Goal: Task Accomplishment & Management: Complete application form

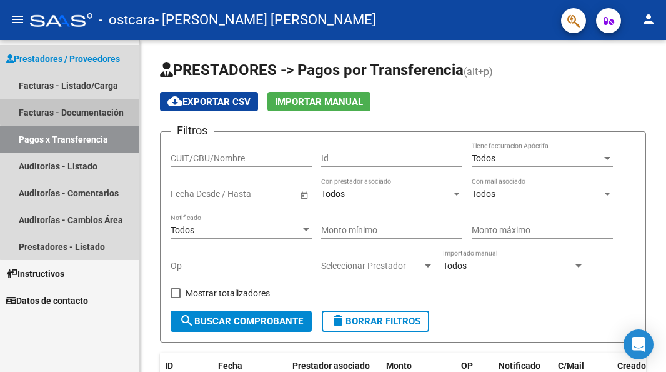
click at [77, 110] on link "Facturas - Documentación" at bounding box center [69, 112] width 139 height 27
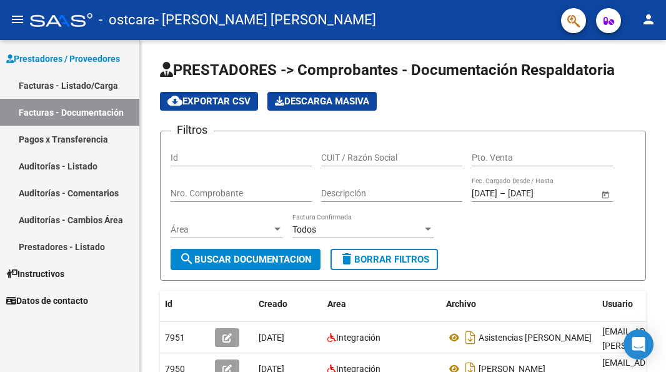
click at [87, 85] on link "Facturas - Listado/Carga" at bounding box center [69, 85] width 139 height 27
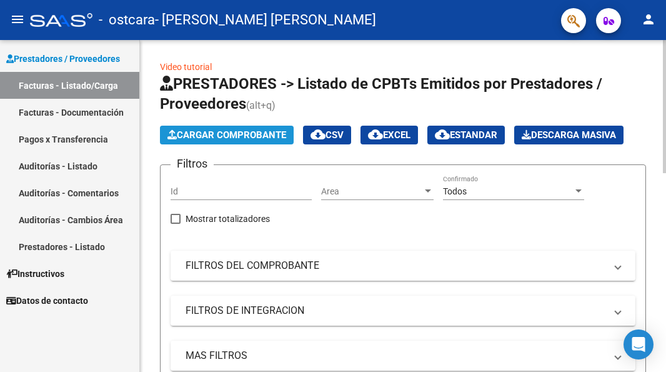
click at [250, 134] on span "Cargar Comprobante" at bounding box center [226, 134] width 119 height 11
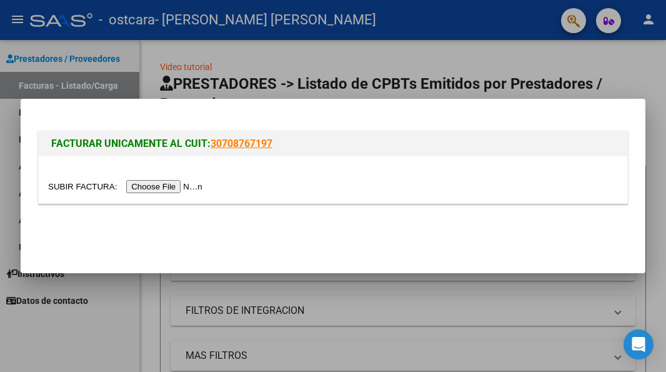
click at [179, 185] on input "file" at bounding box center [127, 186] width 158 height 13
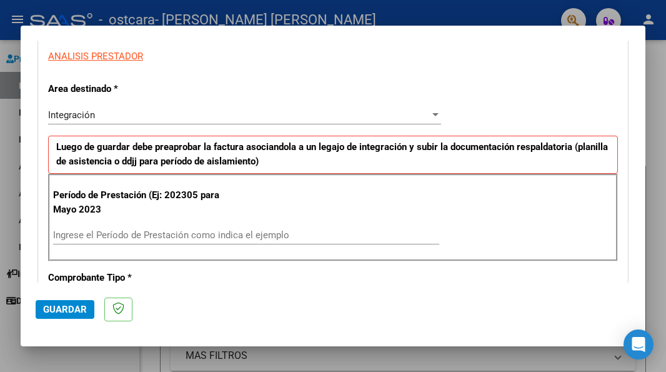
scroll to position [250, 0]
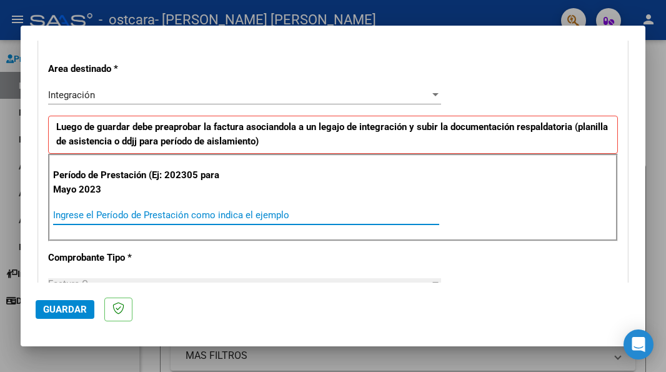
click at [104, 215] on input "Ingrese el Período de Prestación como indica el ejemplo" at bounding box center [246, 214] width 386 height 11
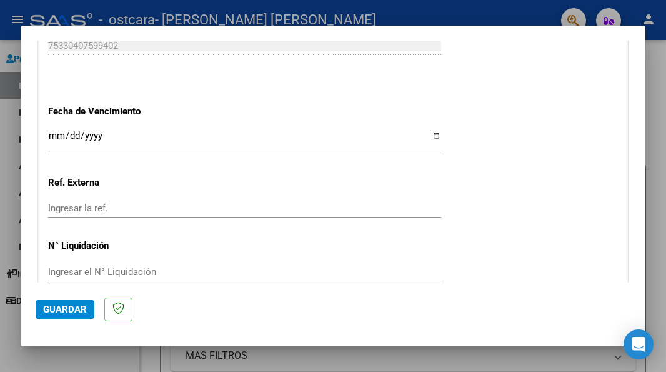
scroll to position [869, 0]
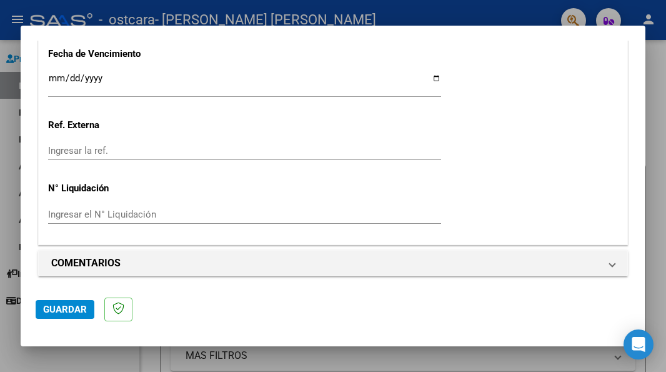
type input "202507"
click at [65, 310] on span "Guardar" at bounding box center [65, 308] width 44 height 11
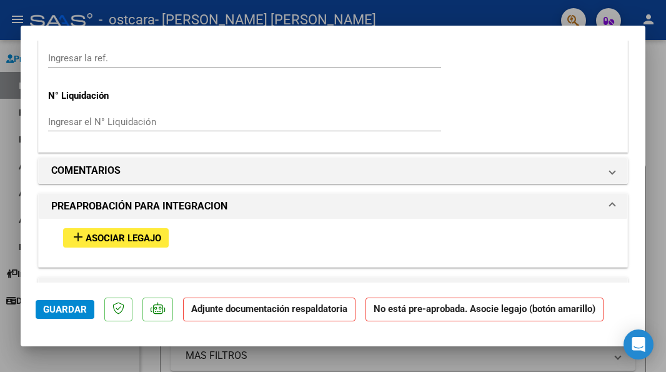
scroll to position [999, 0]
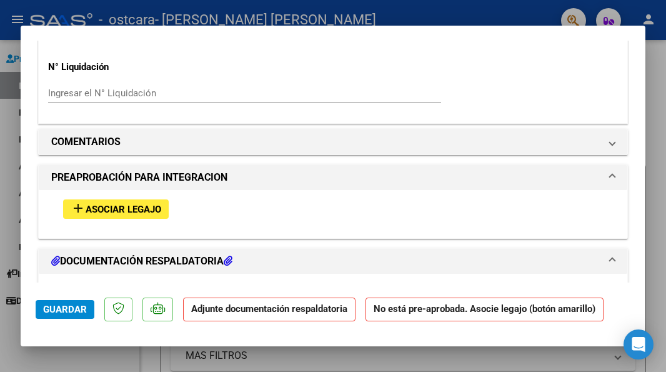
click at [126, 206] on span "Asociar Legajo" at bounding box center [124, 209] width 76 height 11
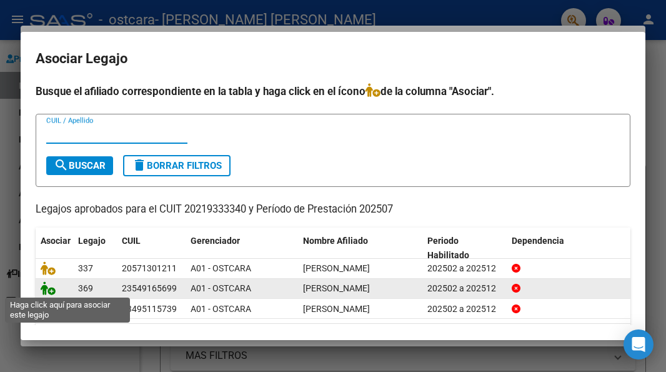
click at [47, 288] on icon at bounding box center [48, 288] width 15 height 14
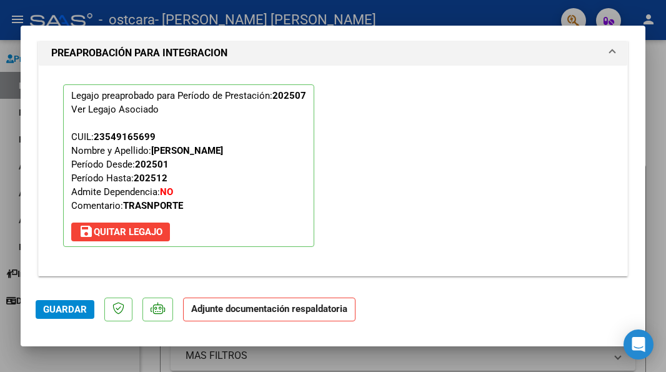
scroll to position [1156, 0]
click at [250, 314] on p "Adjunte documentación respaldatoria" at bounding box center [269, 309] width 172 height 24
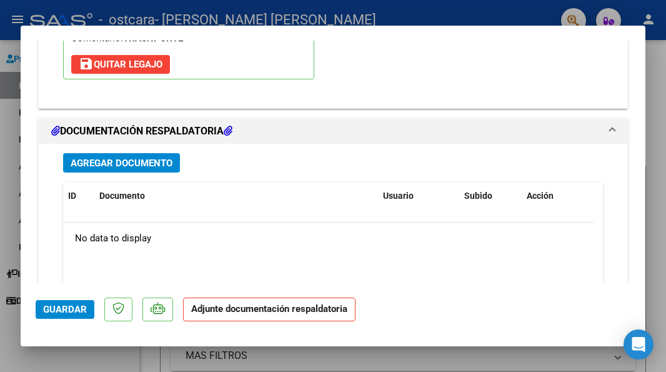
scroll to position [1344, 0]
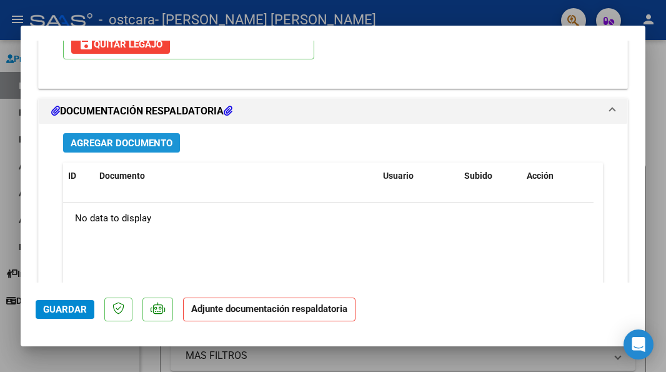
click at [132, 137] on span "Agregar Documento" at bounding box center [122, 142] width 102 height 11
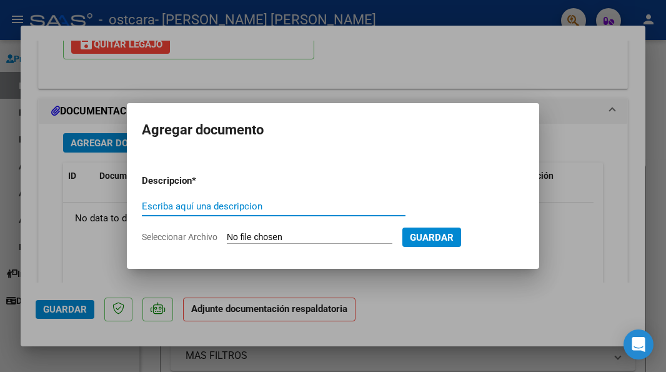
click at [270, 239] on input "Seleccionar Archivo" at bounding box center [309, 238] width 165 height 12
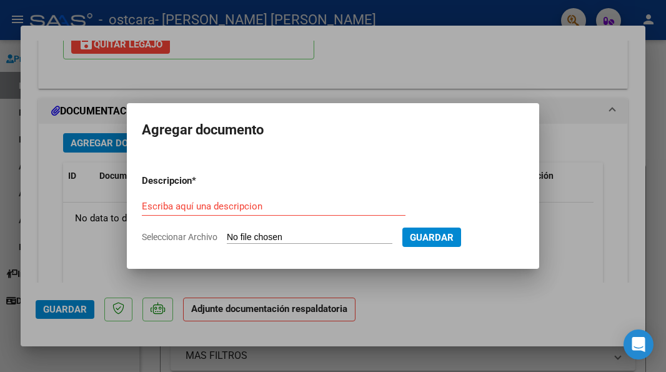
type input "C:\fakepath\[PERSON_NAME].jpg"
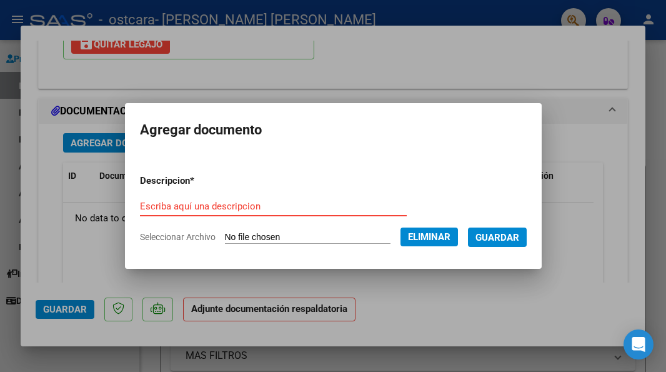
click at [194, 211] on input "Escriba aquí una descripcion" at bounding box center [273, 205] width 267 height 11
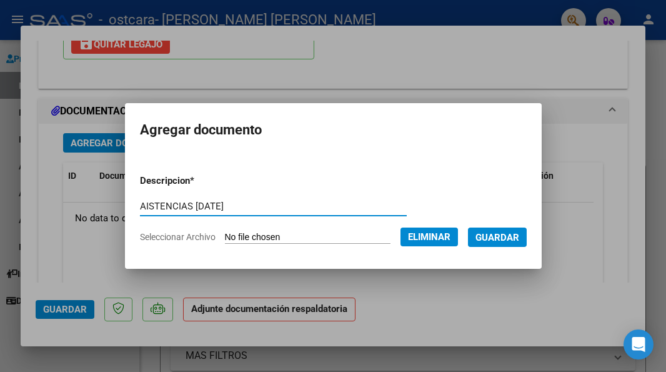
type input "AISTENCIAS [DATE]"
click at [519, 235] on span "Guardar" at bounding box center [497, 237] width 44 height 11
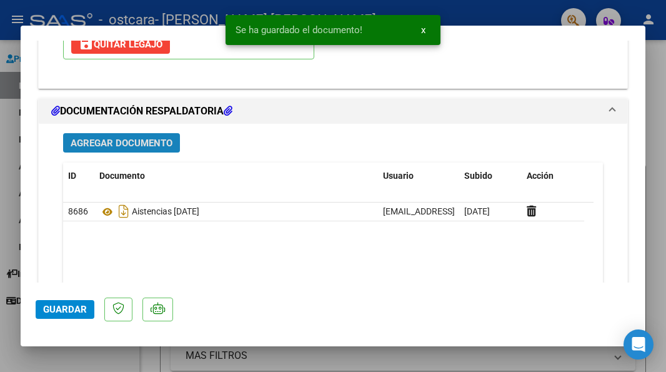
click at [104, 137] on span "Agregar Documento" at bounding box center [122, 142] width 102 height 11
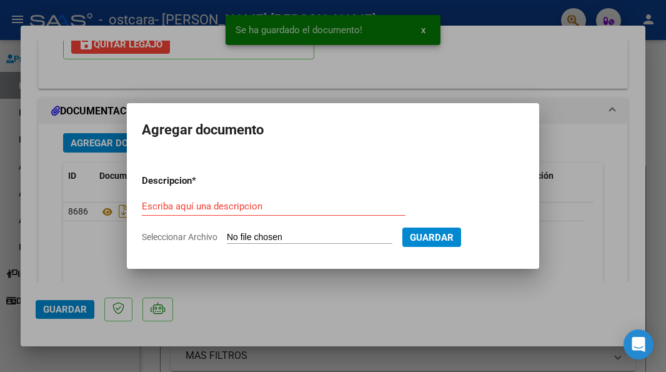
click at [265, 239] on input "Seleccionar Archivo" at bounding box center [309, 238] width 165 height 12
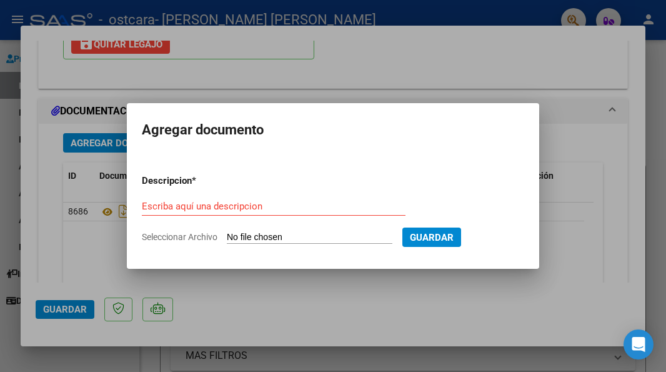
type input "C:\fakepath\cbu.jpg"
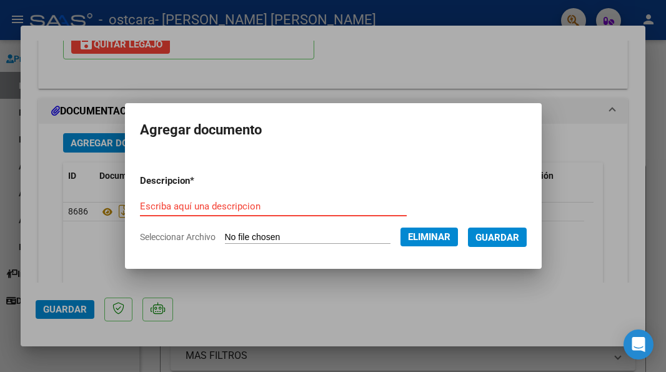
click at [168, 204] on input "Escriba aquí una descripcion" at bounding box center [273, 205] width 267 height 11
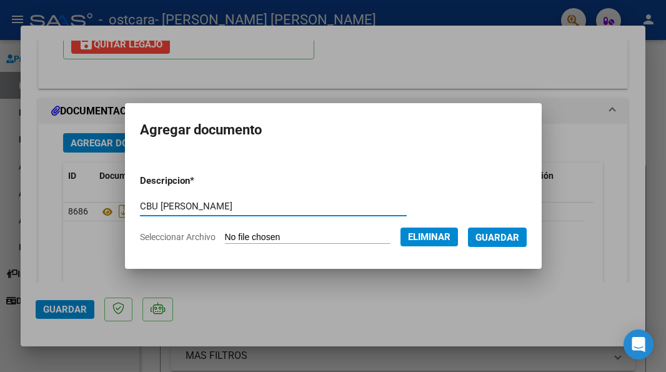
type input "CBU [PERSON_NAME]"
click at [519, 240] on span "Guardar" at bounding box center [497, 237] width 44 height 11
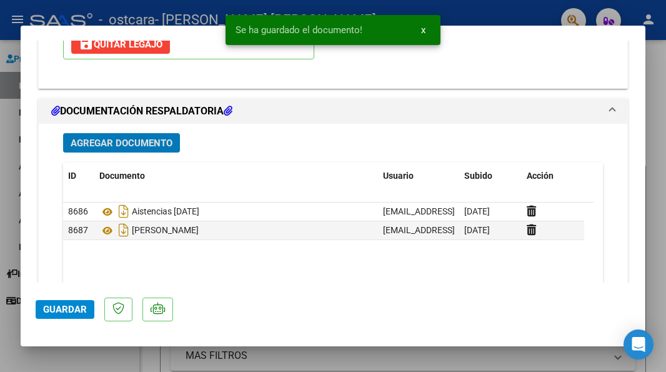
click at [76, 309] on span "Guardar" at bounding box center [65, 308] width 44 height 11
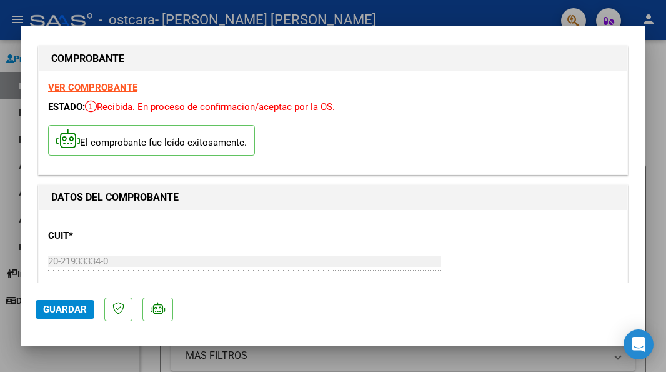
scroll to position [0, 0]
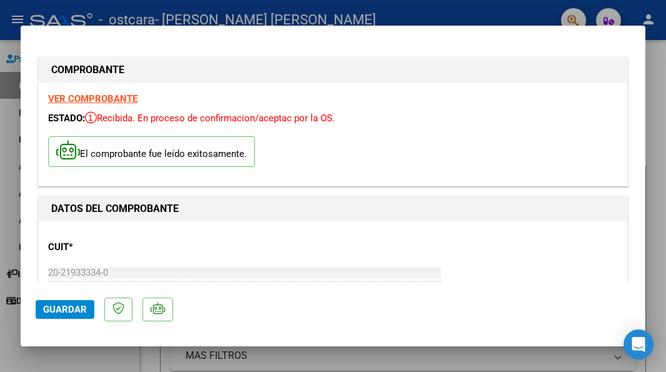
click at [12, 174] on div at bounding box center [333, 186] width 666 height 372
type input "$ 0,00"
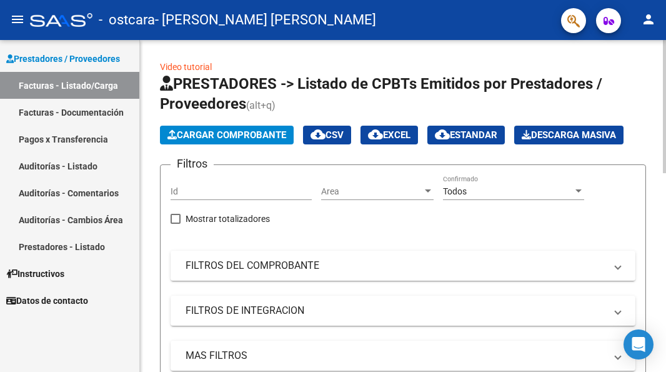
click at [229, 128] on button "Cargar Comprobante" at bounding box center [227, 135] width 134 height 19
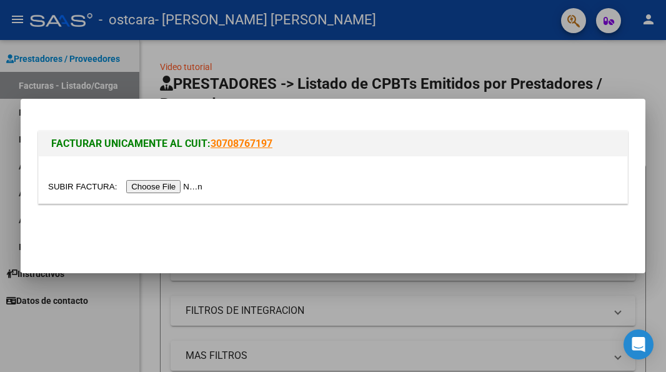
click at [152, 185] on input "file" at bounding box center [127, 186] width 158 height 13
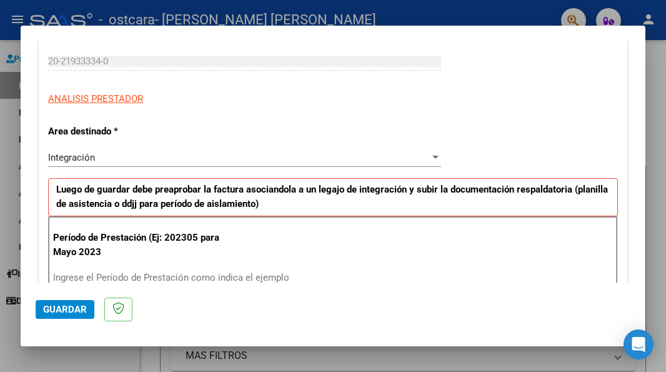
scroll to position [250, 0]
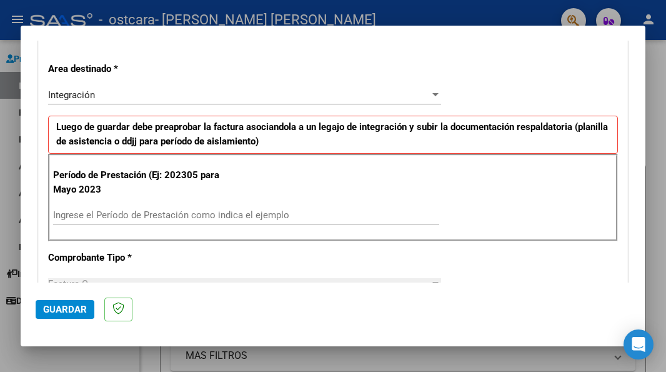
click at [129, 215] on input "Ingrese el Período de Prestación como indica el ejemplo" at bounding box center [246, 214] width 386 height 11
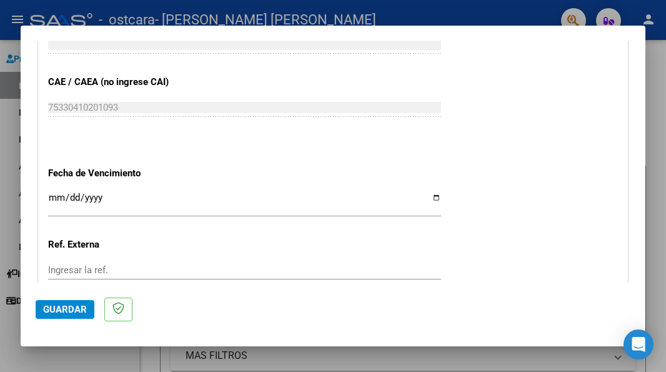
scroll to position [869, 0]
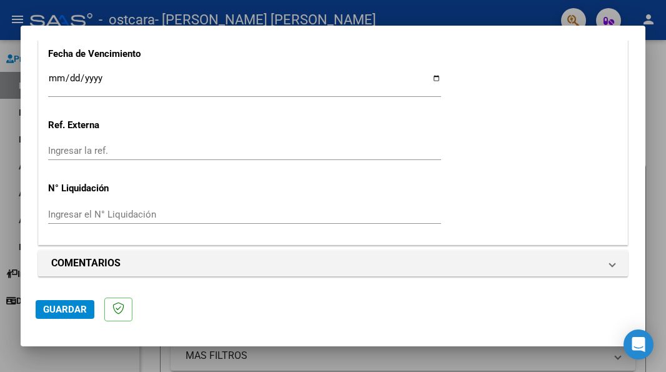
type input "202507"
click at [65, 314] on span "Guardar" at bounding box center [65, 308] width 44 height 11
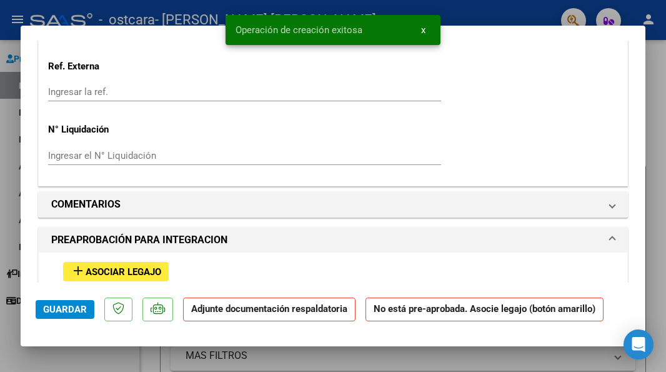
scroll to position [999, 0]
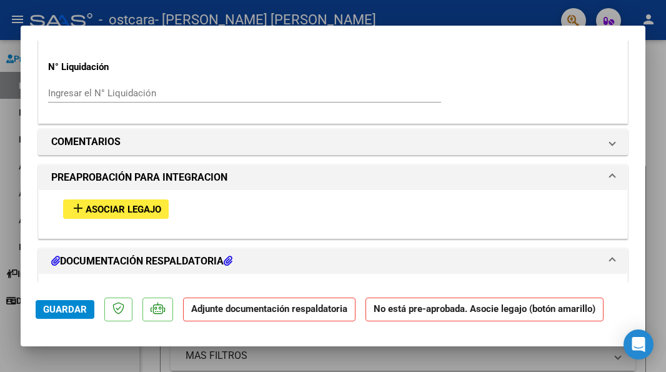
click at [106, 205] on span "Asociar Legajo" at bounding box center [124, 209] width 76 height 11
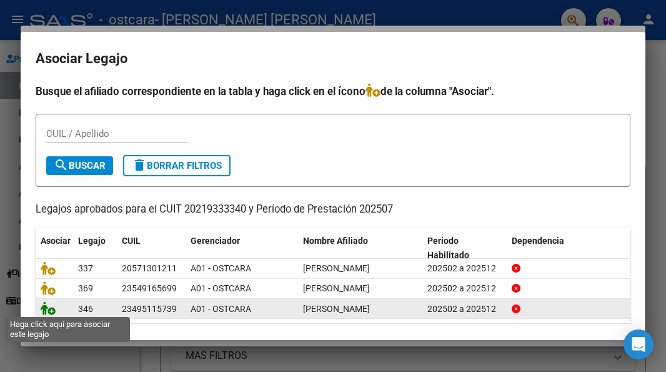
click at [47, 308] on icon at bounding box center [48, 308] width 15 height 14
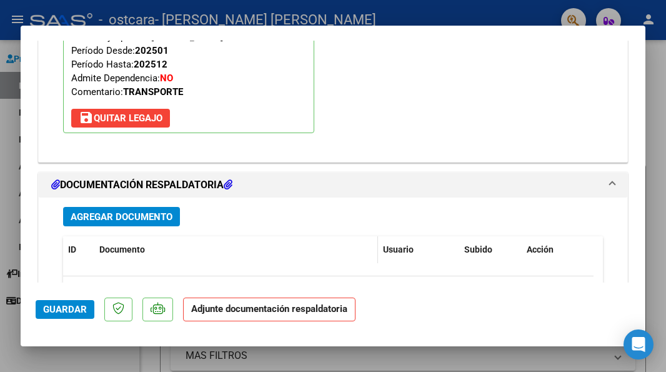
scroll to position [1281, 0]
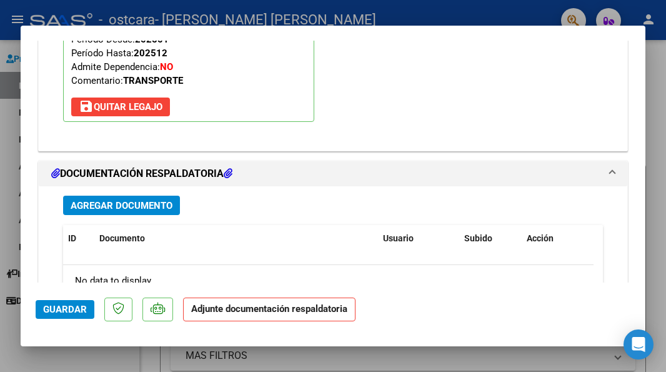
click at [122, 200] on span "Agregar Documento" at bounding box center [122, 205] width 102 height 11
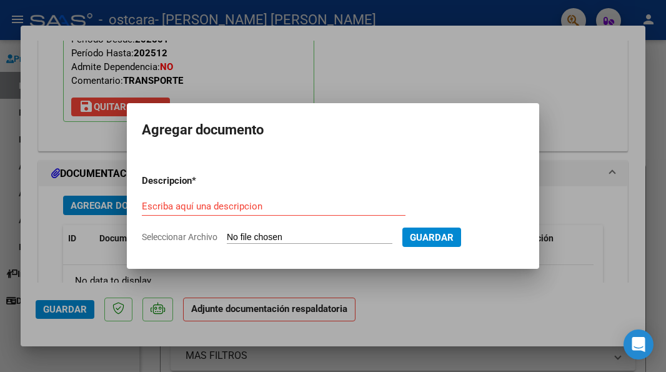
click at [272, 236] on input "Seleccionar Archivo" at bounding box center [309, 238] width 165 height 12
type input "C:\fakepath\[PERSON_NAME].jpg"
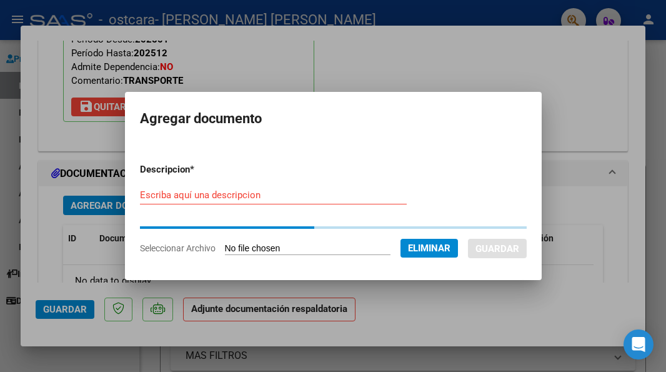
click at [148, 202] on div "Escriba aquí una descripcion" at bounding box center [273, 194] width 267 height 19
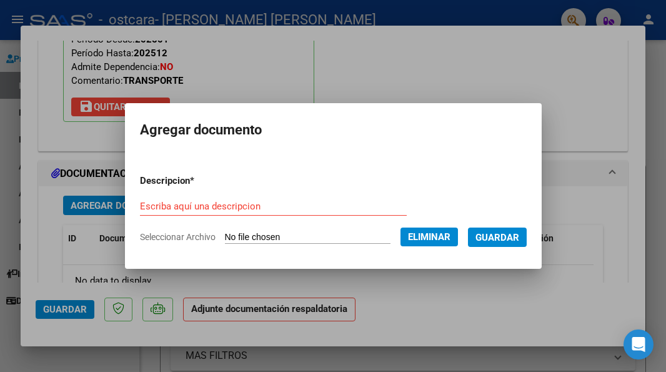
click at [150, 198] on div "Escriba aquí una descripcion" at bounding box center [273, 206] width 267 height 19
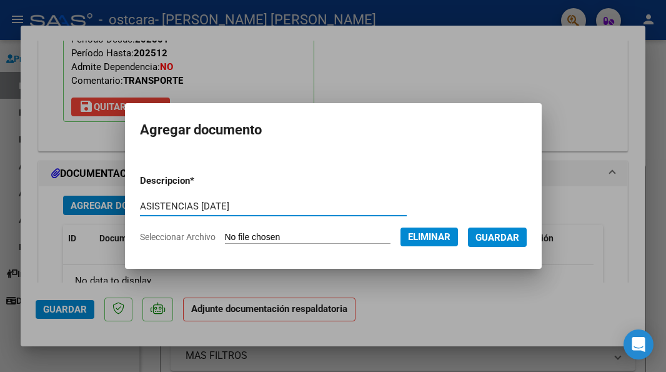
type input "ASISTENCIAS [DATE]"
click at [505, 239] on span "Guardar" at bounding box center [497, 237] width 44 height 11
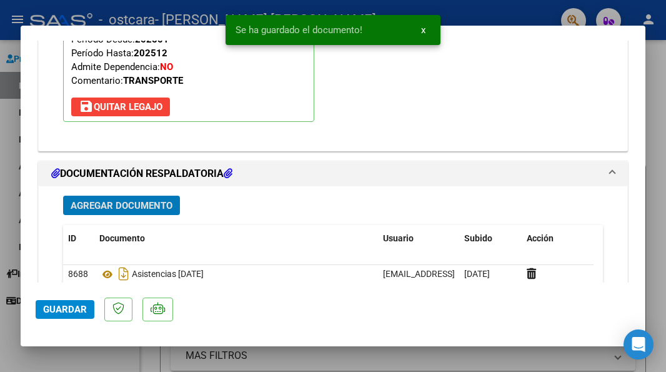
click at [157, 205] on span "Agregar Documento" at bounding box center [122, 205] width 102 height 11
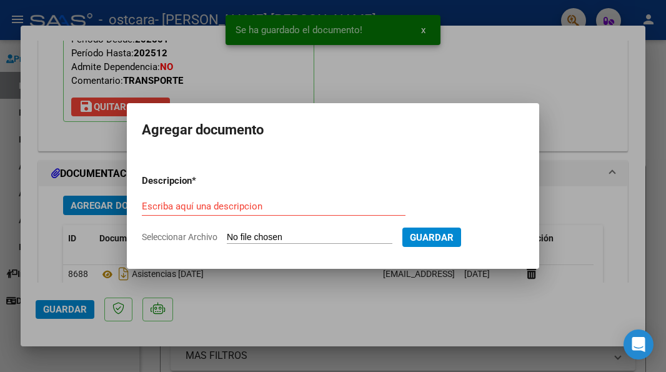
click at [280, 235] on input "Seleccionar Archivo" at bounding box center [309, 238] width 165 height 12
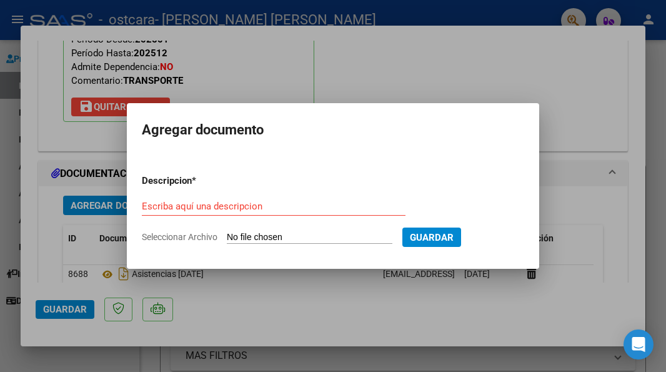
type input "C:\fakepath\cbu.jpg"
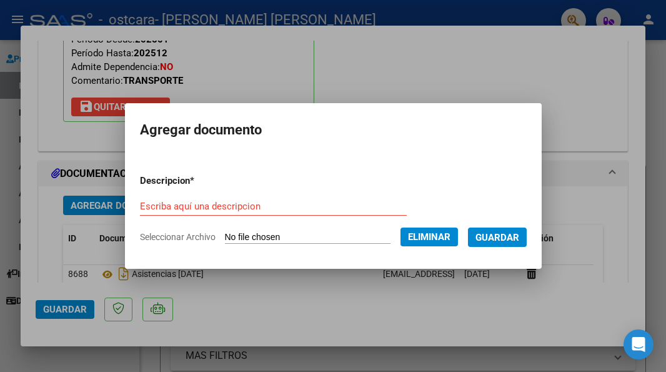
click at [159, 189] on form "Descripcion * Escriba aquí una descripcion Seleccionar Archivo Eliminar Guardar" at bounding box center [333, 208] width 387 height 89
click at [151, 209] on input "Escriba aquí una descripcion" at bounding box center [273, 205] width 267 height 11
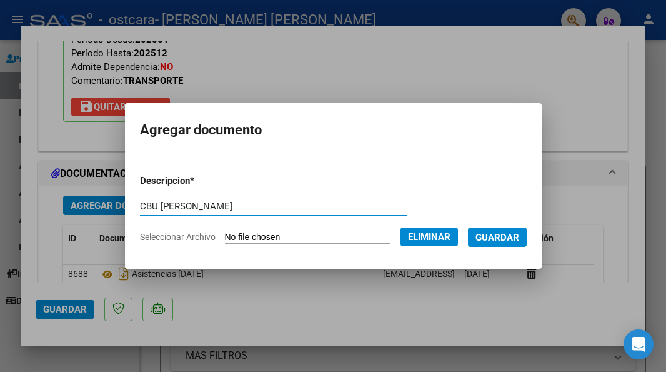
type input "CBU [PERSON_NAME]"
click at [502, 232] on span "Guardar" at bounding box center [497, 237] width 44 height 11
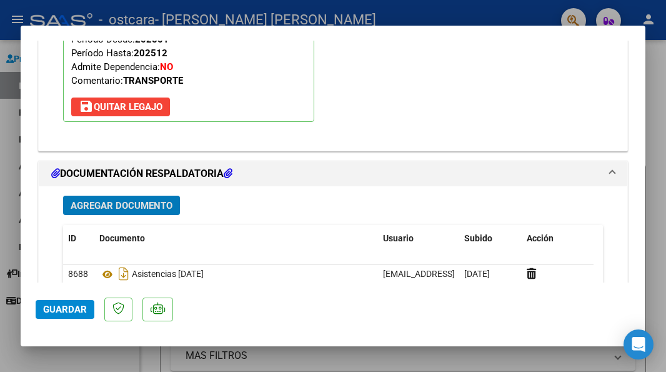
click at [63, 311] on span "Guardar" at bounding box center [65, 308] width 44 height 11
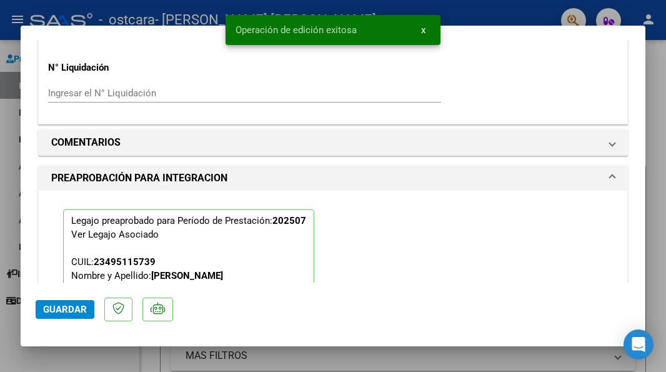
click at [16, 34] on div at bounding box center [333, 186] width 666 height 372
type input "$ 0,00"
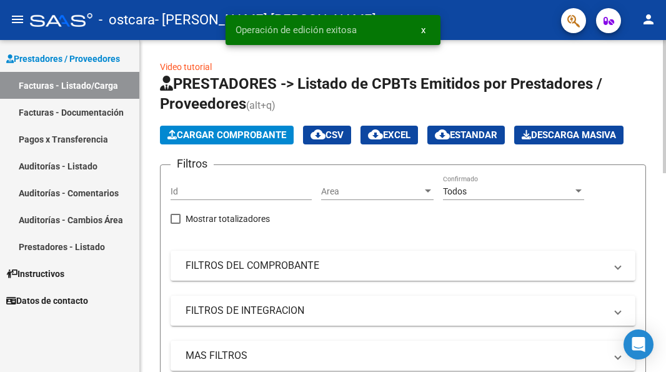
click at [212, 131] on span "Cargar Comprobante" at bounding box center [226, 134] width 119 height 11
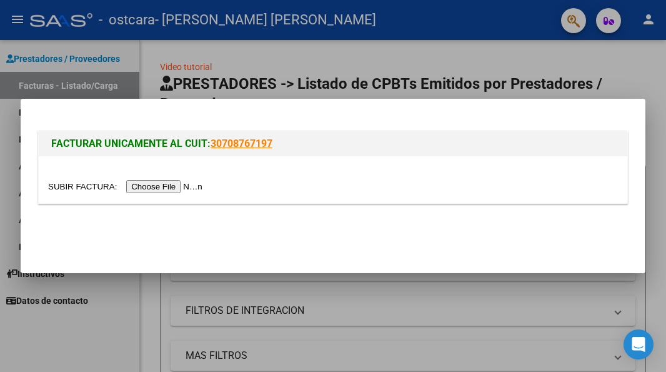
click at [189, 185] on input "file" at bounding box center [127, 186] width 158 height 13
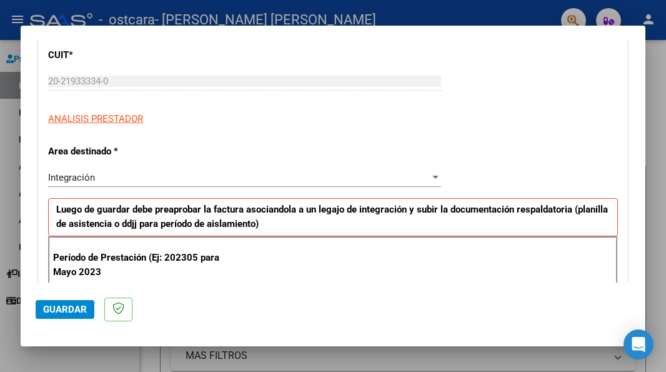
scroll to position [187, 0]
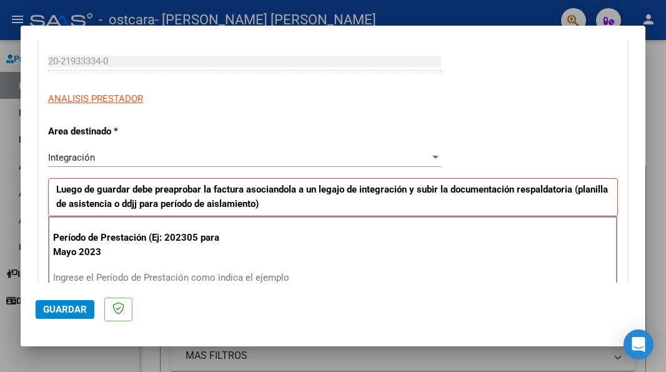
click at [122, 274] on input "Ingrese el Período de Prestación como indica el ejemplo" at bounding box center [246, 277] width 386 height 11
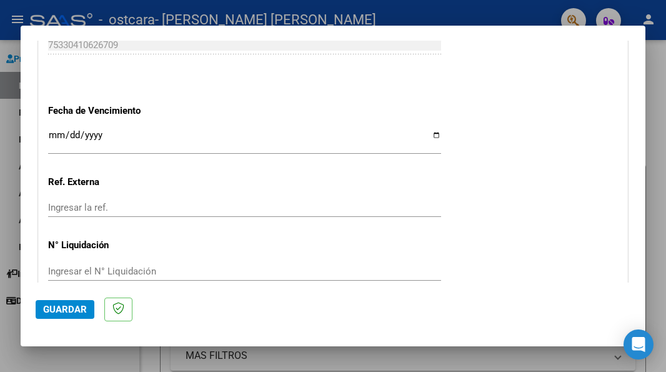
scroll to position [869, 0]
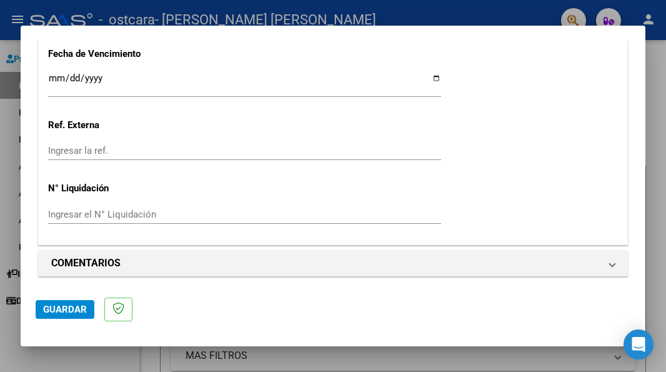
type input "202507"
click at [50, 308] on span "Guardar" at bounding box center [65, 308] width 44 height 11
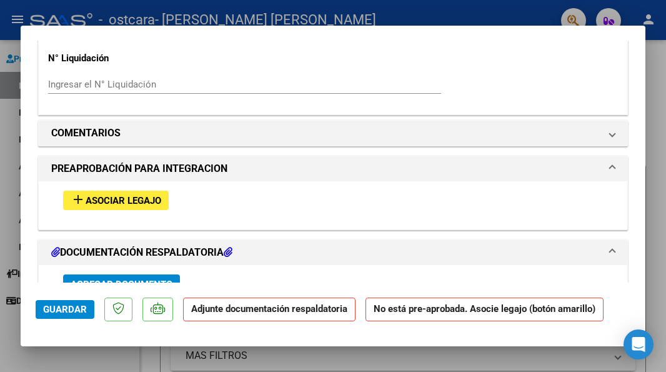
scroll to position [1062, 0]
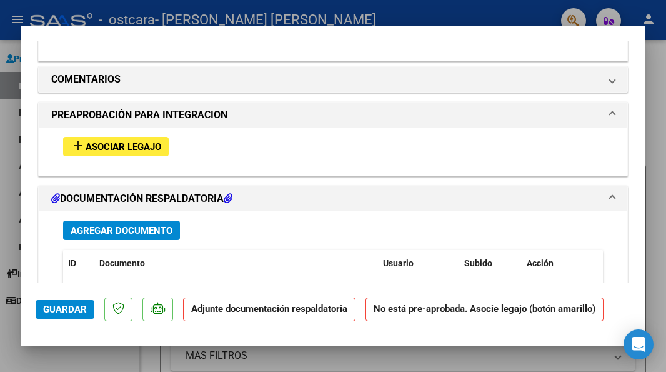
click at [124, 144] on span "Asociar Legajo" at bounding box center [124, 146] width 76 height 11
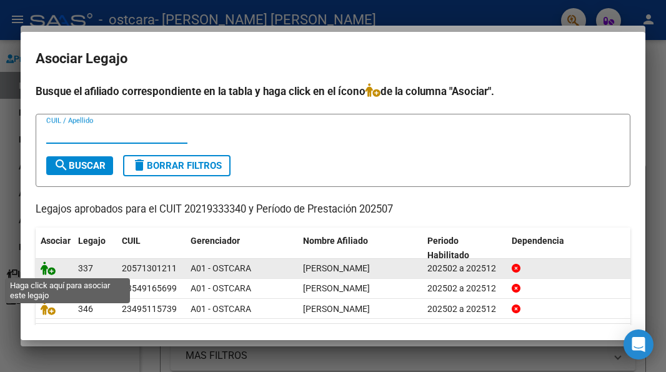
click at [51, 267] on icon at bounding box center [48, 268] width 15 height 14
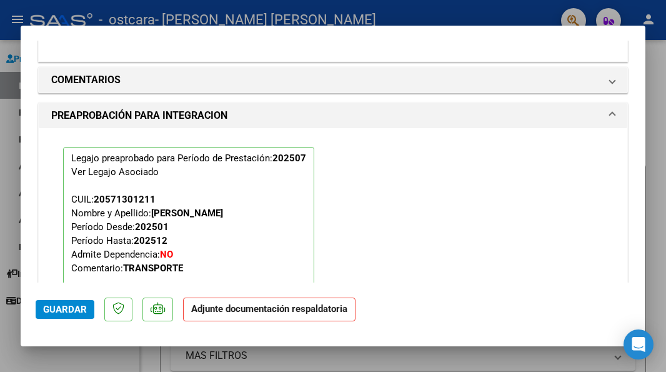
scroll to position [1344, 0]
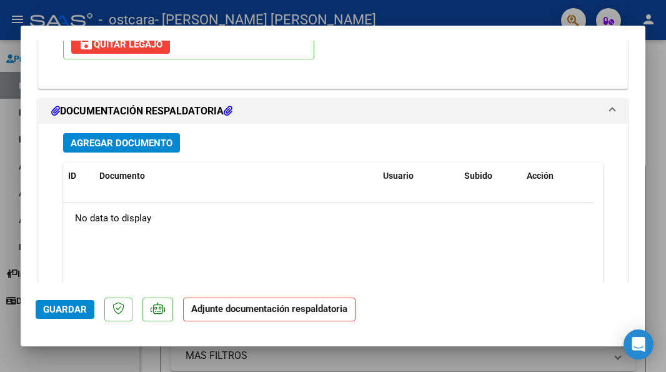
click at [124, 137] on span "Agregar Documento" at bounding box center [122, 142] width 102 height 11
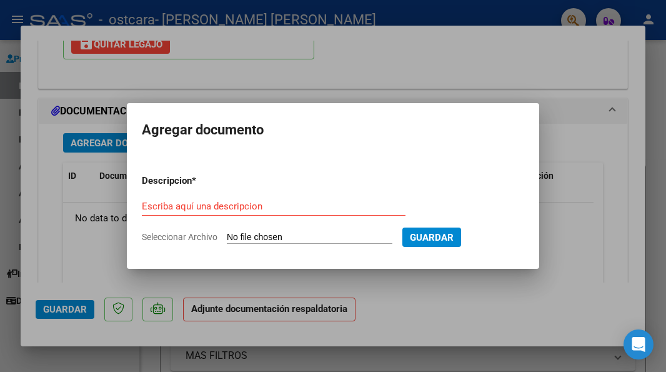
click at [281, 237] on input "Seleccionar Archivo" at bounding box center [309, 238] width 165 height 12
type input "C:\fakepath\[PERSON_NAME].jpg"
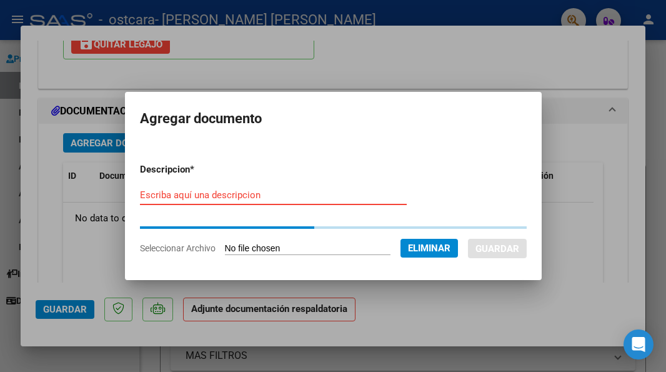
click at [140, 191] on input "Escriba aquí una descripcion" at bounding box center [273, 194] width 267 height 11
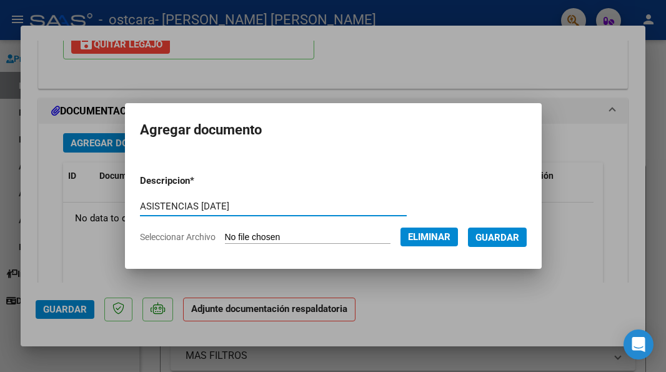
type input "ASISTENCIAS [DATE]"
click at [511, 234] on span "Guardar" at bounding box center [497, 237] width 44 height 11
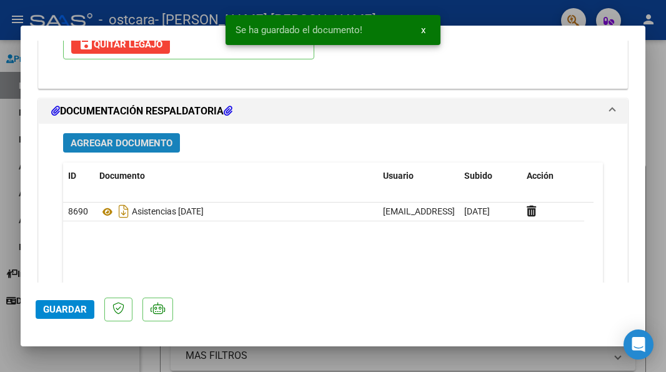
click at [139, 137] on span "Agregar Documento" at bounding box center [122, 142] width 102 height 11
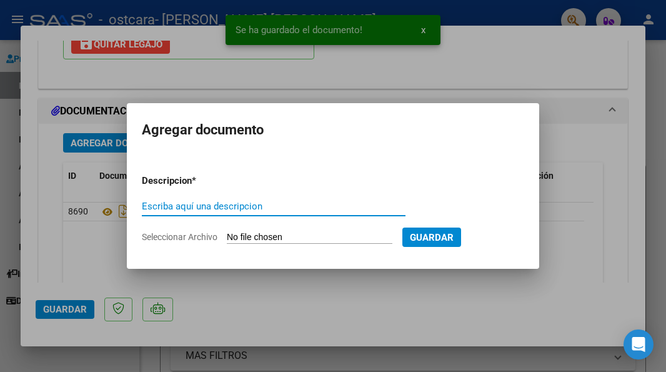
click at [264, 238] on input "Seleccionar Archivo" at bounding box center [309, 238] width 165 height 12
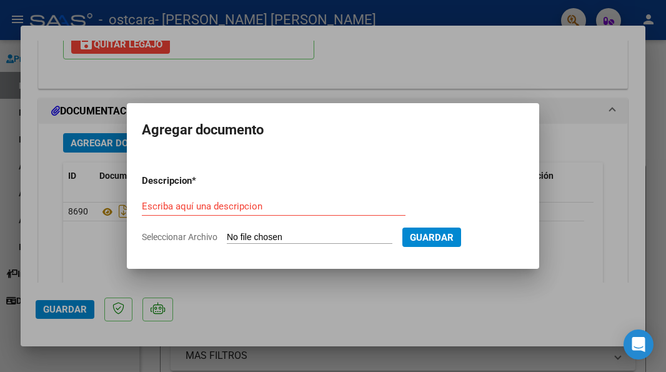
type input "C:\fakepath\cbu.jpg"
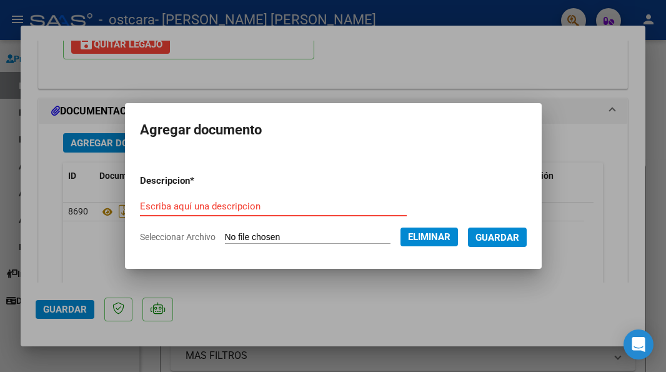
click at [215, 210] on input "Escriba aquí una descripcion" at bounding box center [273, 205] width 267 height 11
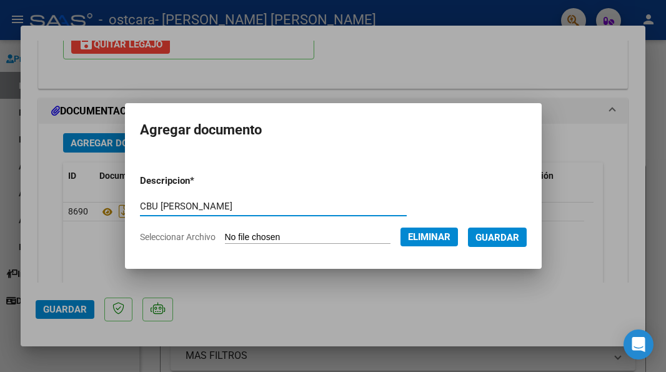
type input "CBU [PERSON_NAME]"
click at [495, 240] on span "Guardar" at bounding box center [497, 237] width 44 height 11
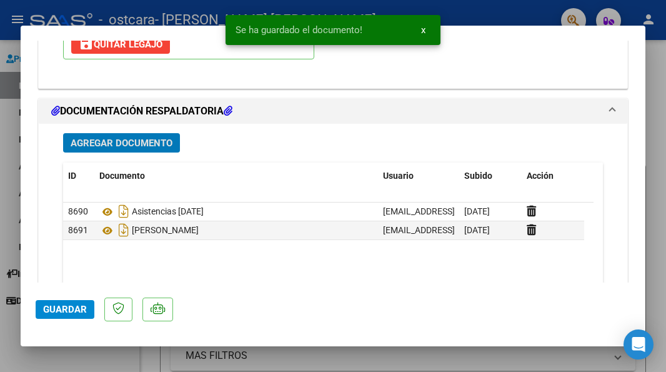
click at [62, 308] on span "Guardar" at bounding box center [65, 308] width 44 height 11
click at [2, 320] on div at bounding box center [333, 186] width 666 height 372
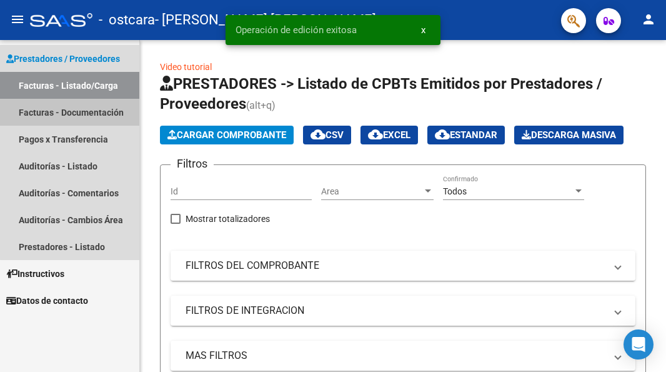
click at [89, 116] on link "Facturas - Documentación" at bounding box center [69, 112] width 139 height 27
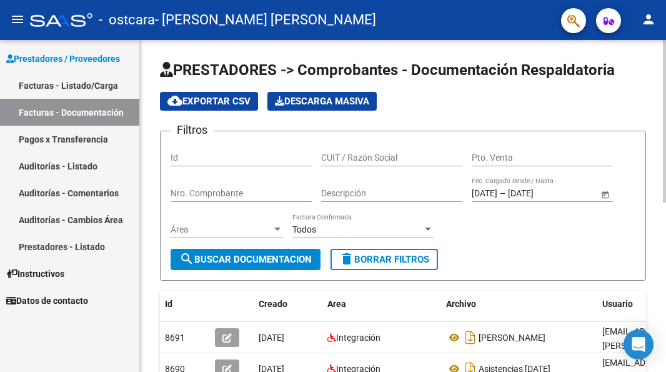
scroll to position [125, 0]
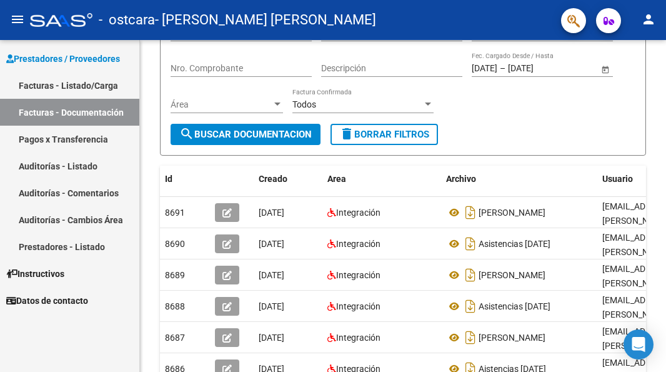
click at [89, 114] on link "Facturas - Documentación" at bounding box center [69, 112] width 139 height 27
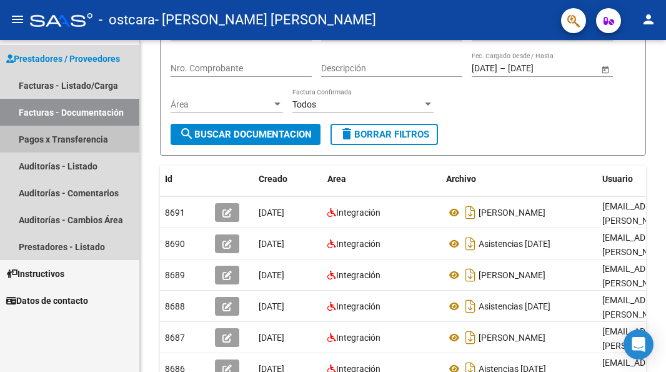
click at [66, 140] on link "Pagos x Transferencia" at bounding box center [69, 139] width 139 height 27
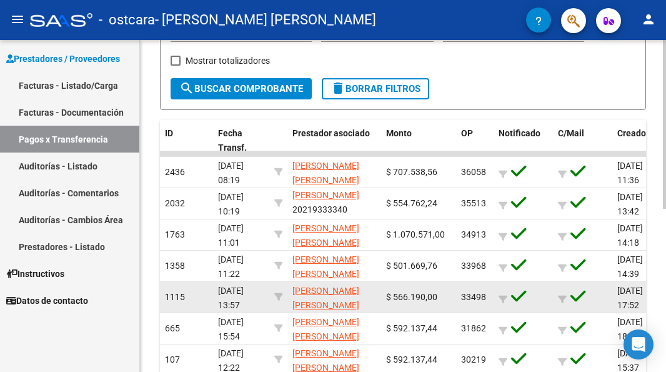
scroll to position [250, 0]
